Goal: Navigation & Orientation: Find specific page/section

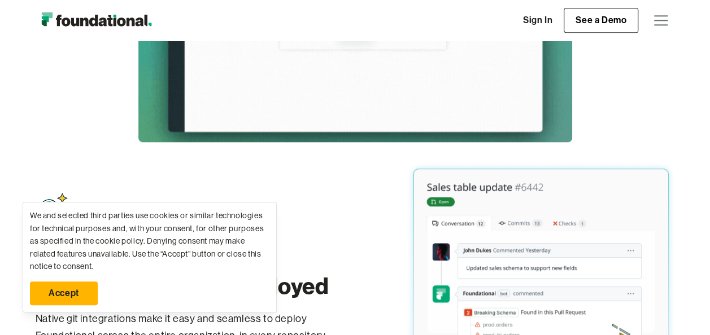
scroll to position [621, 0]
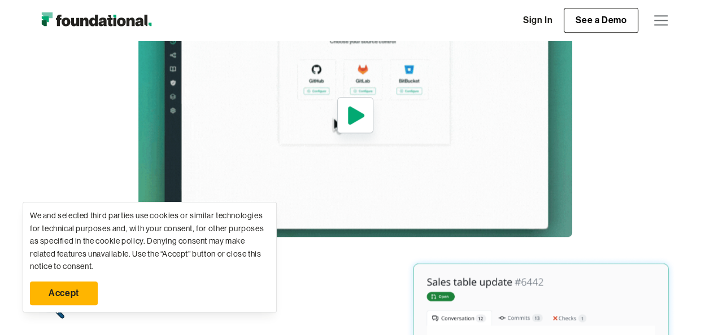
click at [667, 21] on div "menu" at bounding box center [660, 20] width 27 height 27
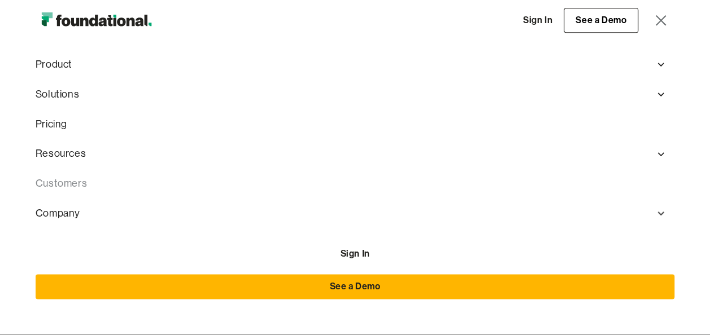
click at [55, 190] on link "Customers" at bounding box center [355, 184] width 639 height 30
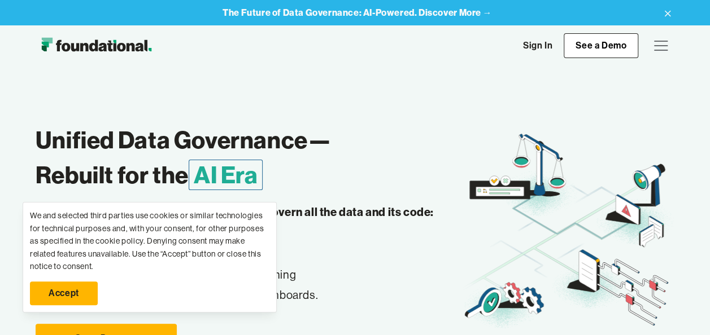
click at [332, 154] on h1 "Unified Data Governance— Rebuilt for the AI Era" at bounding box center [249, 158] width 426 height 71
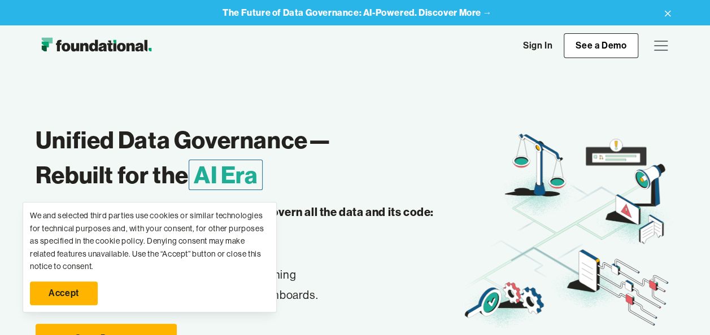
click at [66, 291] on link "Accept" at bounding box center [64, 294] width 68 height 24
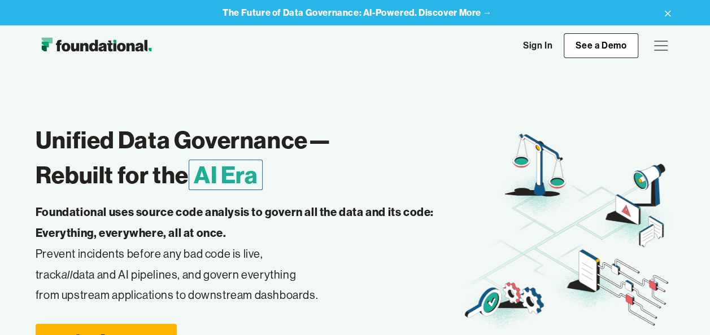
click at [54, 41] on img "home" at bounding box center [96, 45] width 121 height 23
click at [652, 51] on div "menu" at bounding box center [660, 45] width 27 height 27
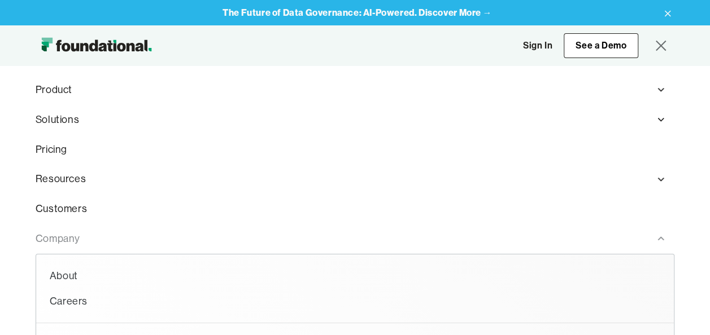
scroll to position [56, 0]
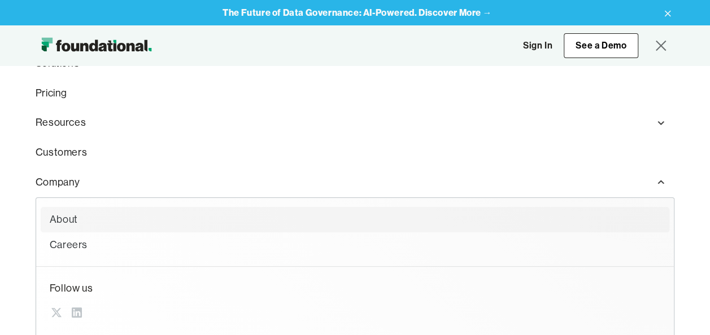
click at [58, 227] on div "About" at bounding box center [355, 220] width 610 height 16
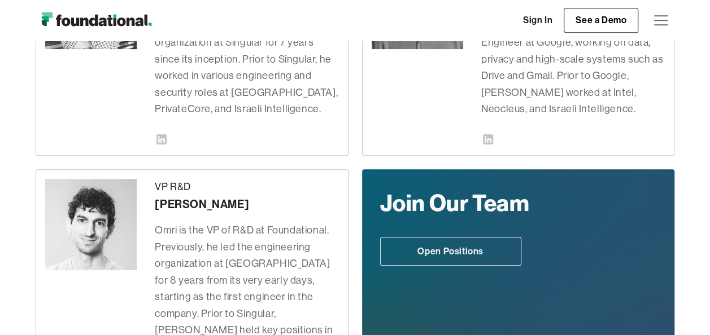
scroll to position [216, 0]
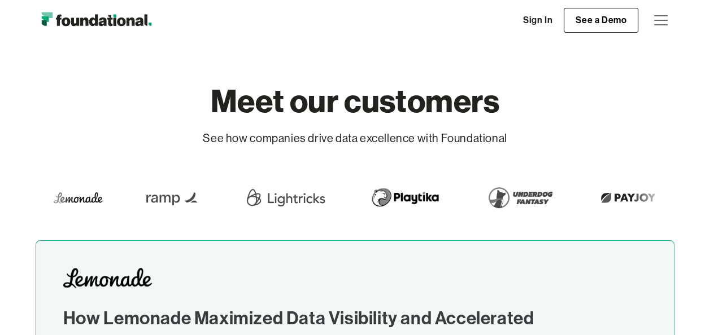
drag, startPoint x: 436, startPoint y: 197, endPoint x: 498, endPoint y: 196, distance: 62.1
click at [498, 196] on div at bounding box center [620, 198] width 1226 height 32
click at [503, 187] on div at bounding box center [638, 198] width 1226 height 32
click at [282, 214] on div "Meet our customers See how companies drive data excellence with Foundational" at bounding box center [355, 141] width 639 height 200
